Goal: Find contact information: Find contact information

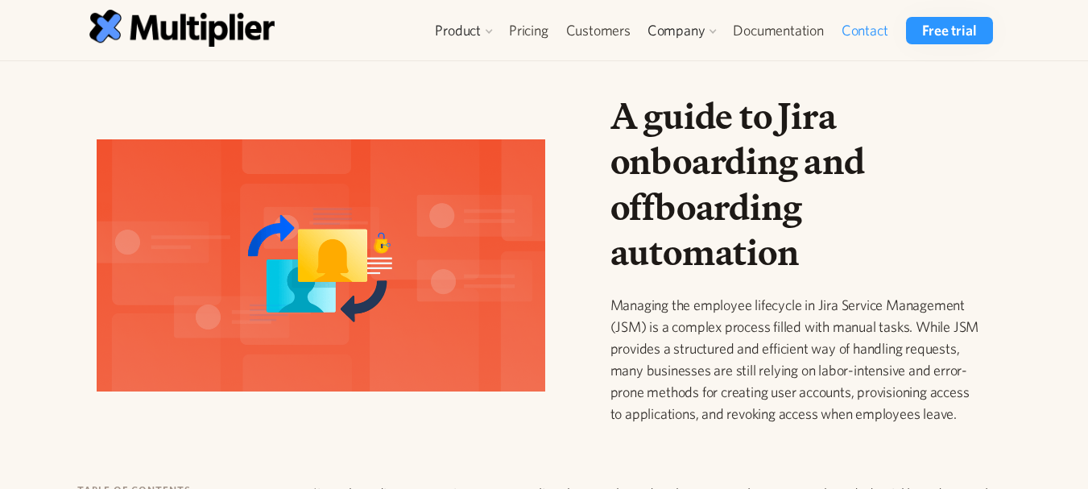
click at [847, 30] on link "Contact" at bounding box center [864, 30] width 64 height 27
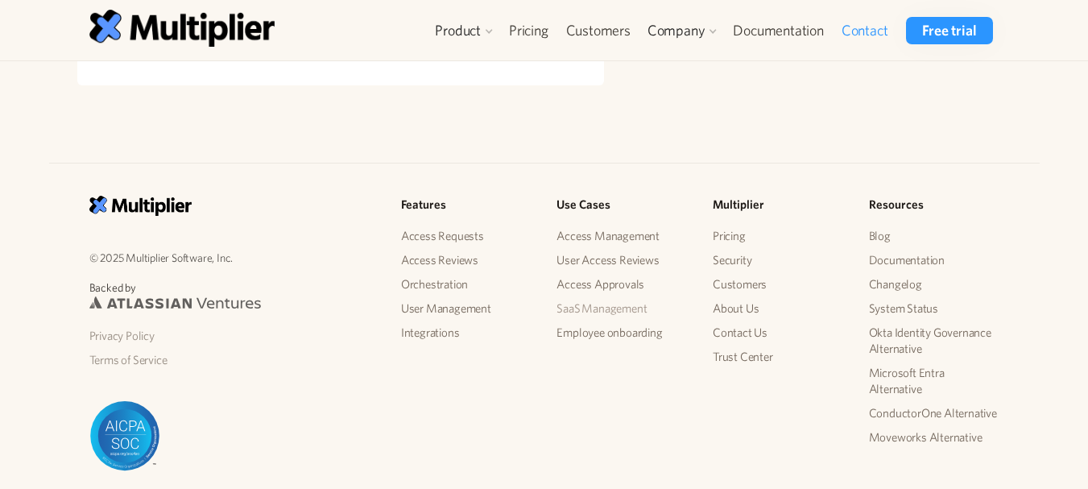
scroll to position [564, 0]
click at [731, 326] on link "Contact Us" at bounding box center [777, 331] width 130 height 24
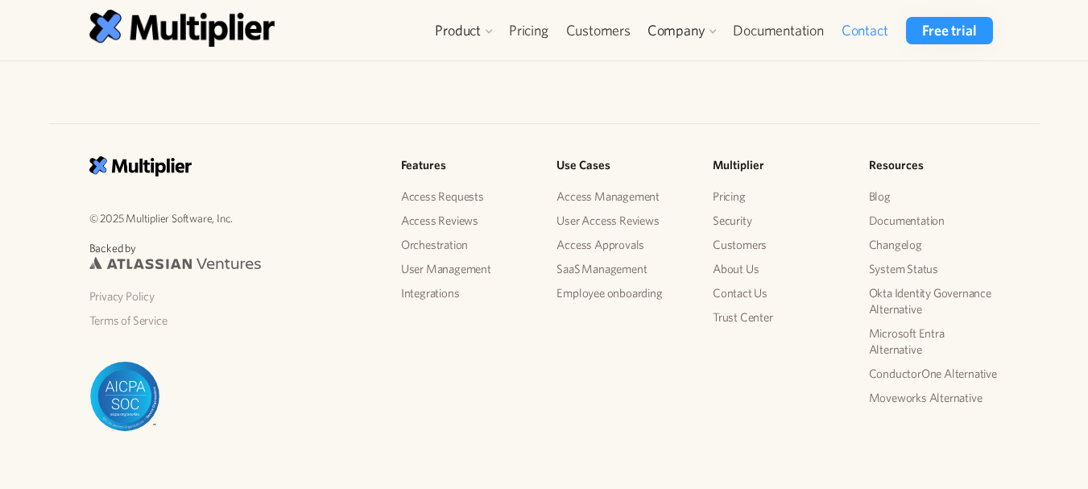
scroll to position [621, 0]
